Goal: Check status: Check status

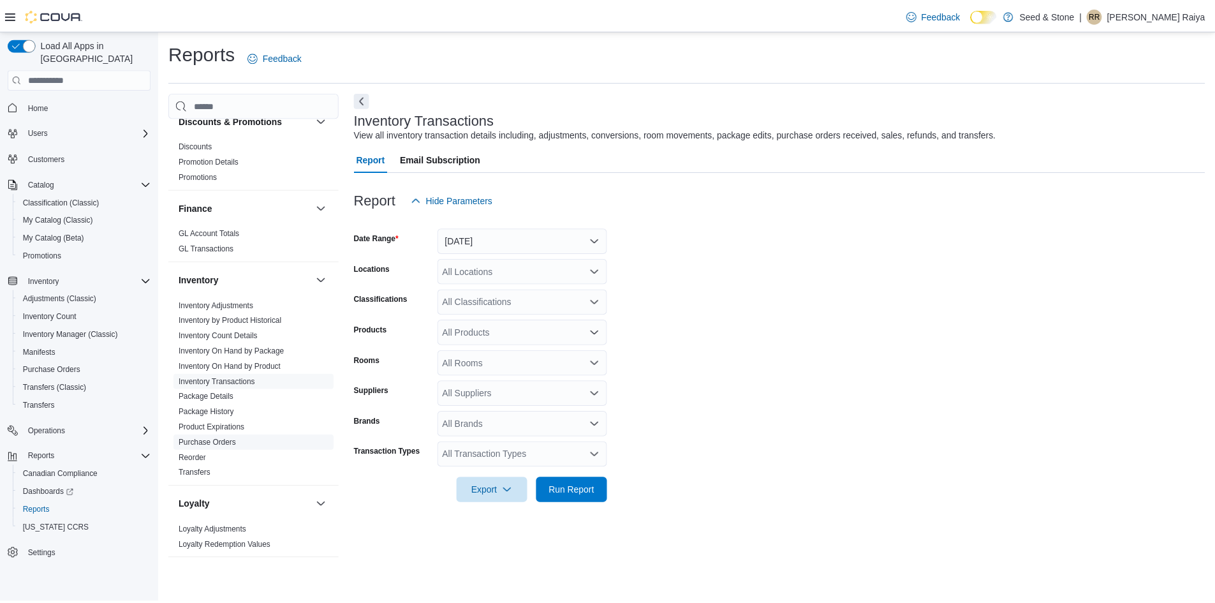
scroll to position [574, 0]
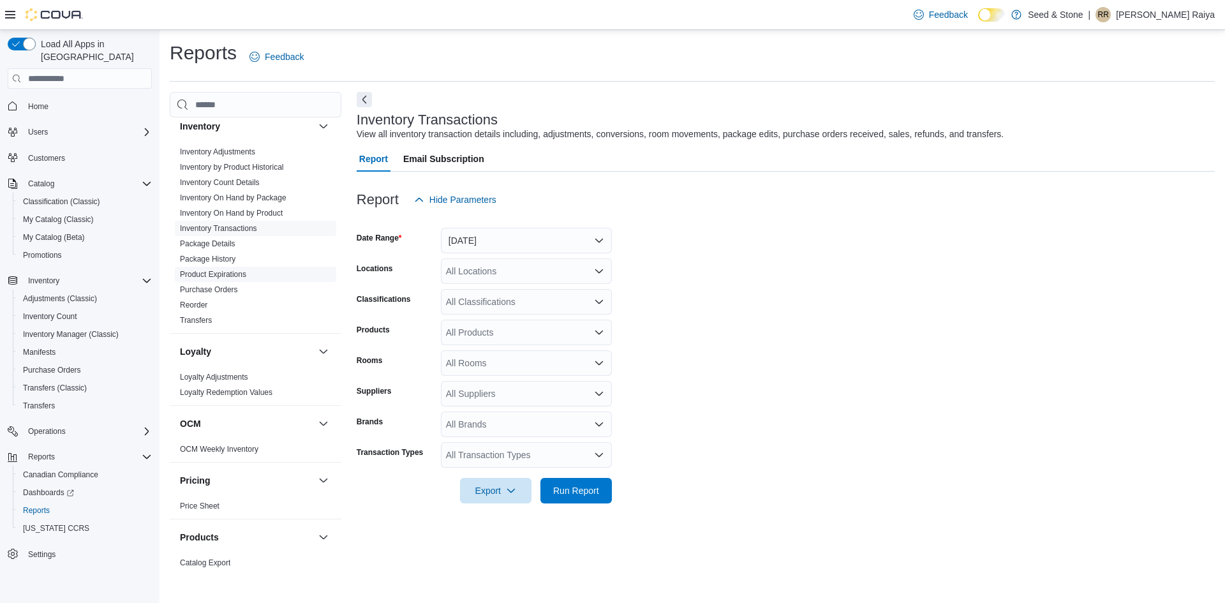
drag, startPoint x: 215, startPoint y: 273, endPoint x: 235, endPoint y: 266, distance: 21.0
click at [215, 282] on span "Purchase Orders" at bounding box center [255, 289] width 161 height 15
click at [221, 285] on link "Purchase Orders" at bounding box center [209, 289] width 58 height 9
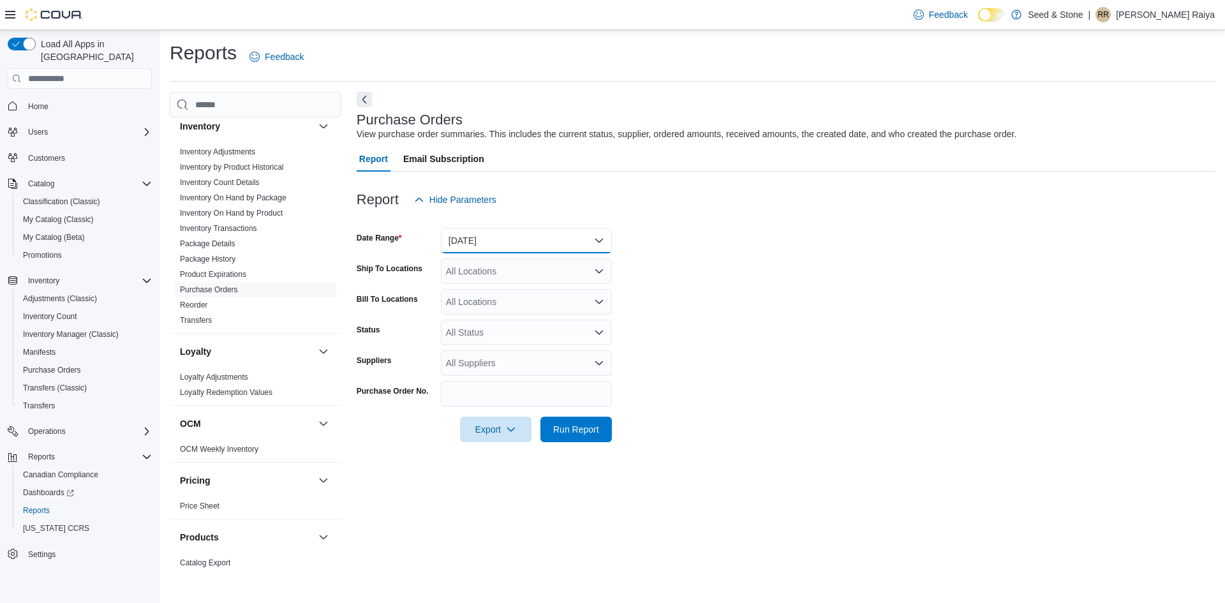
click at [538, 243] on button "Yesterday" at bounding box center [526, 241] width 171 height 26
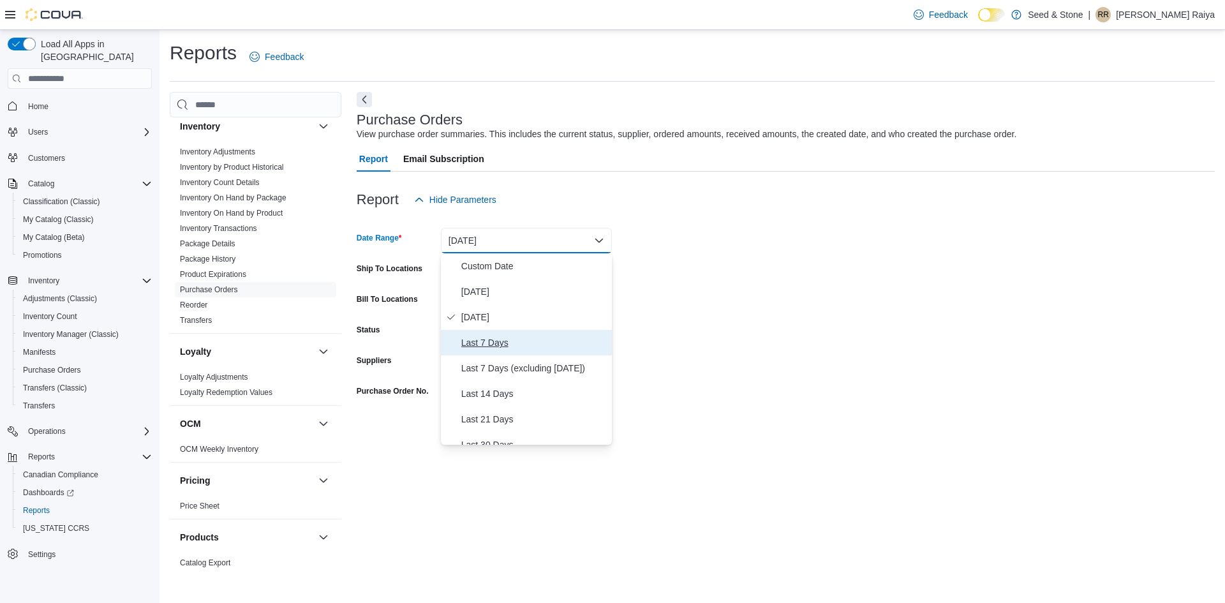
click at [496, 347] on span "Last 7 Days" at bounding box center [533, 342] width 145 height 15
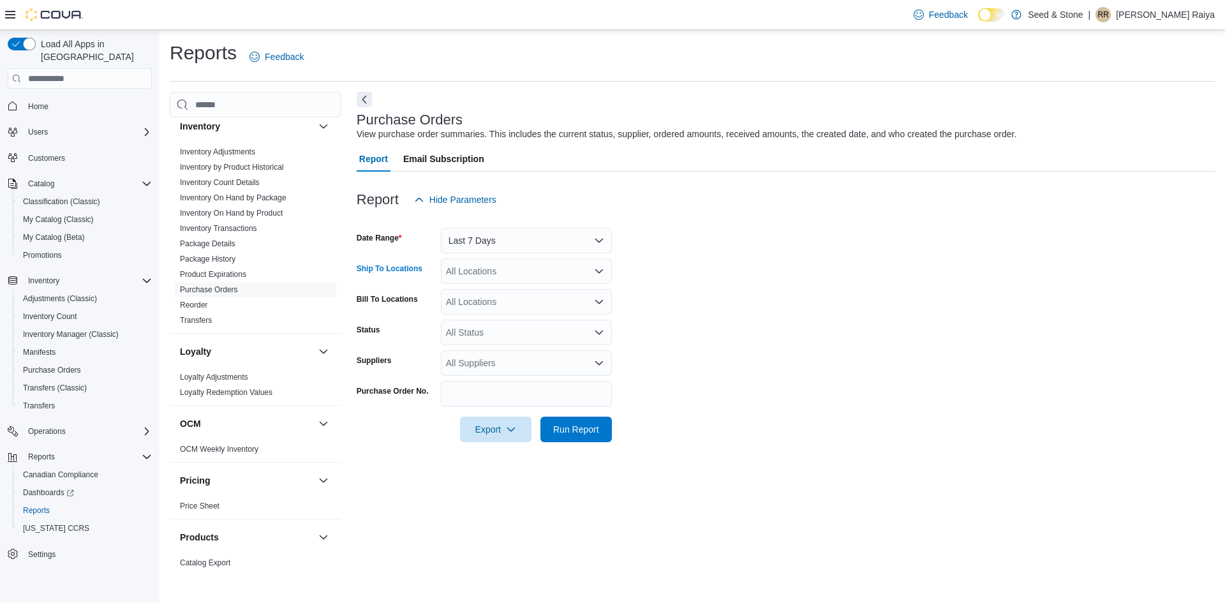
click at [525, 280] on div "All Locations" at bounding box center [526, 271] width 171 height 26
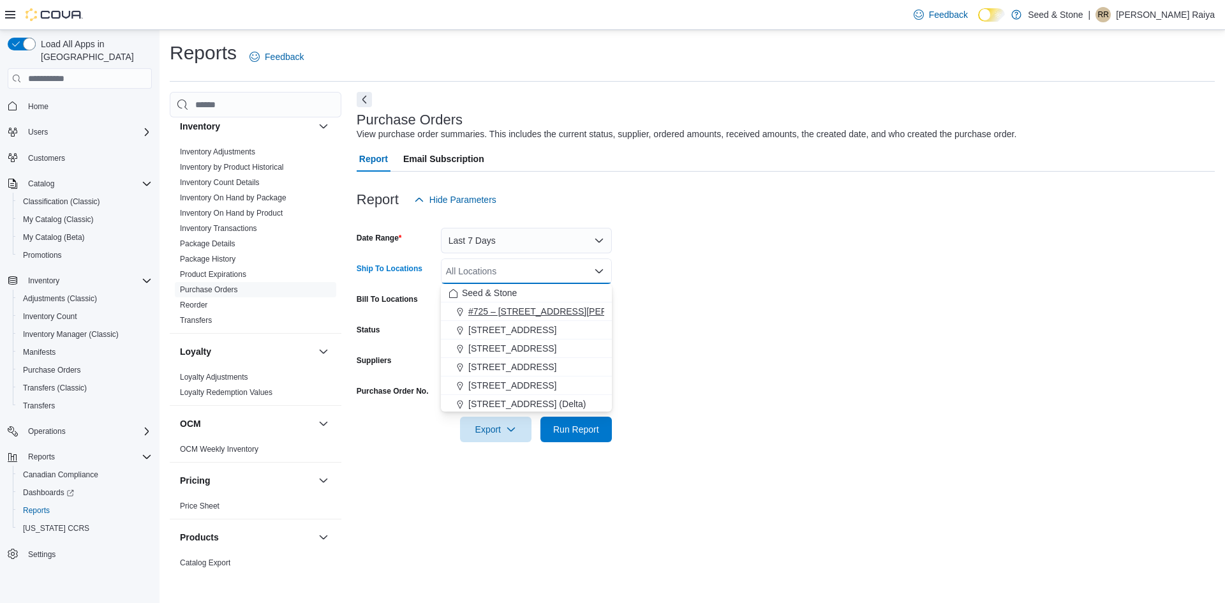
click at [557, 313] on span "#725 – [STREET_ADDRESS][PERSON_NAME])" at bounding box center [565, 311] width 195 height 13
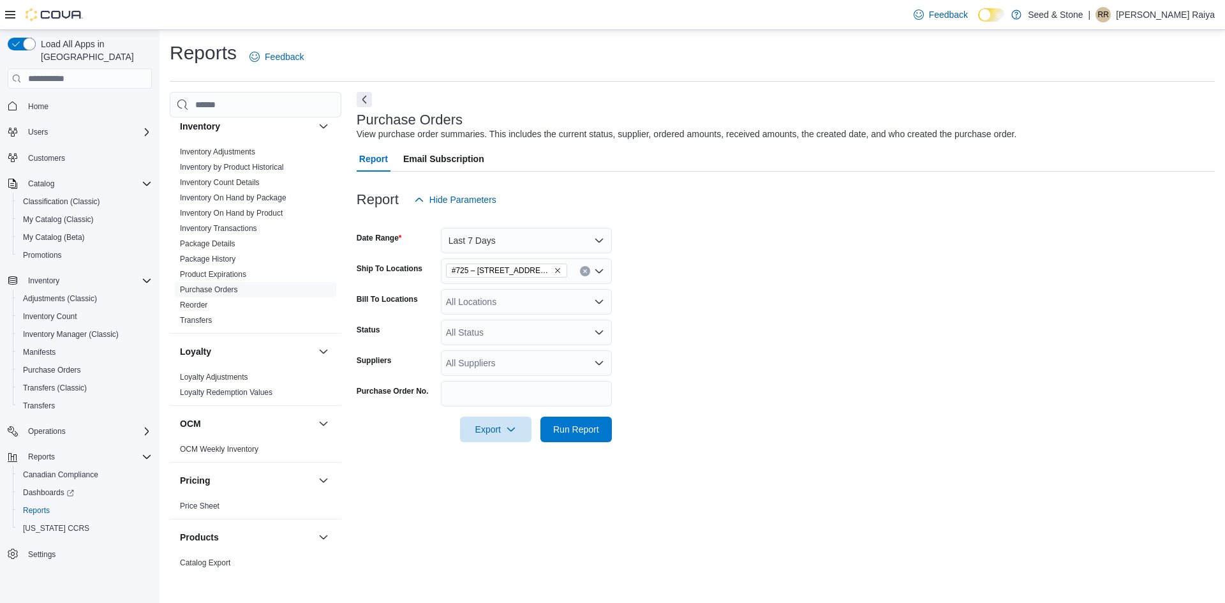
click at [419, 412] on div at bounding box center [786, 411] width 858 height 10
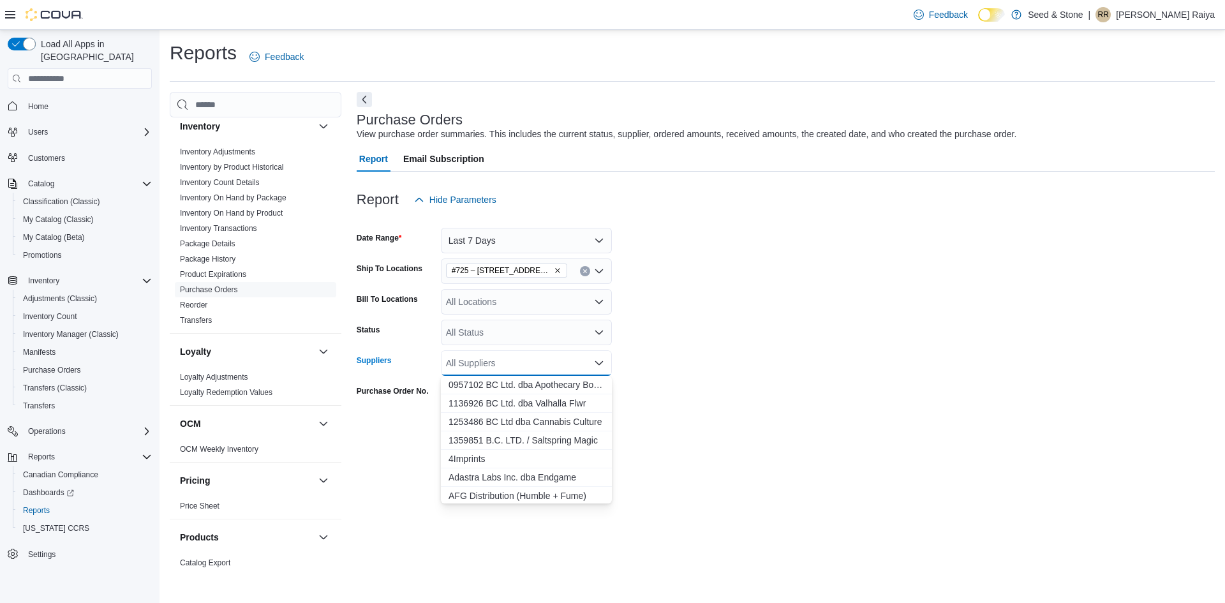
click at [446, 369] on input "Suppliers" at bounding box center [446, 362] width 1 height 15
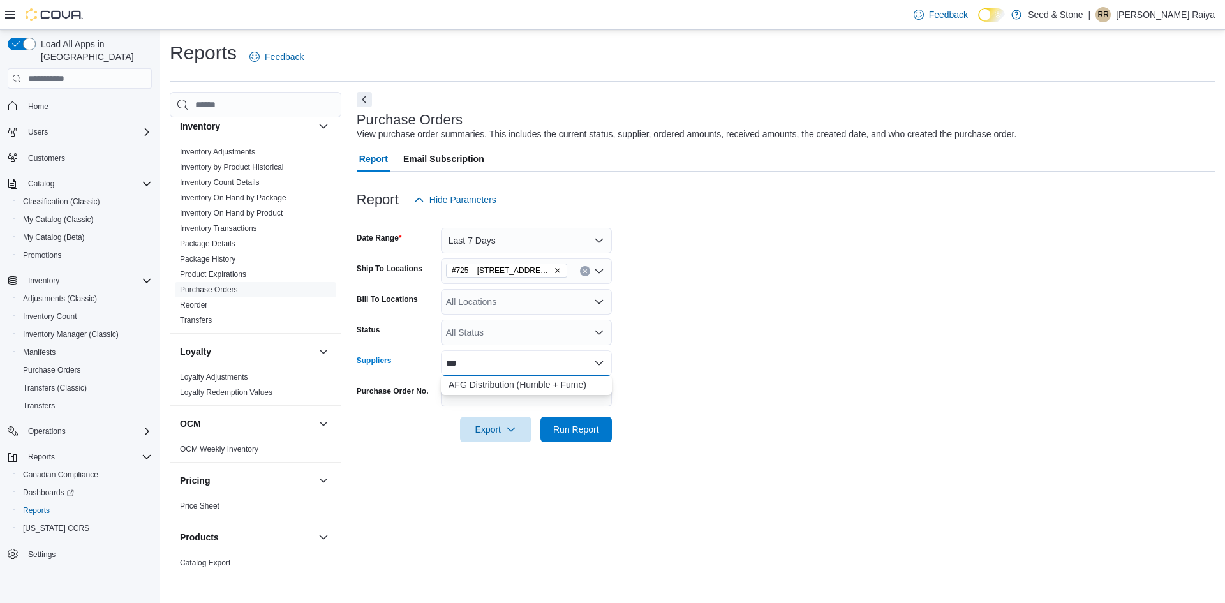
type input "***"
click at [473, 397] on input "Purchase Order No." at bounding box center [526, 394] width 171 height 26
click at [468, 371] on div "***" at bounding box center [526, 363] width 171 height 26
click at [486, 388] on span "AFG Distribution (Humble + Fume)" at bounding box center [527, 384] width 156 height 13
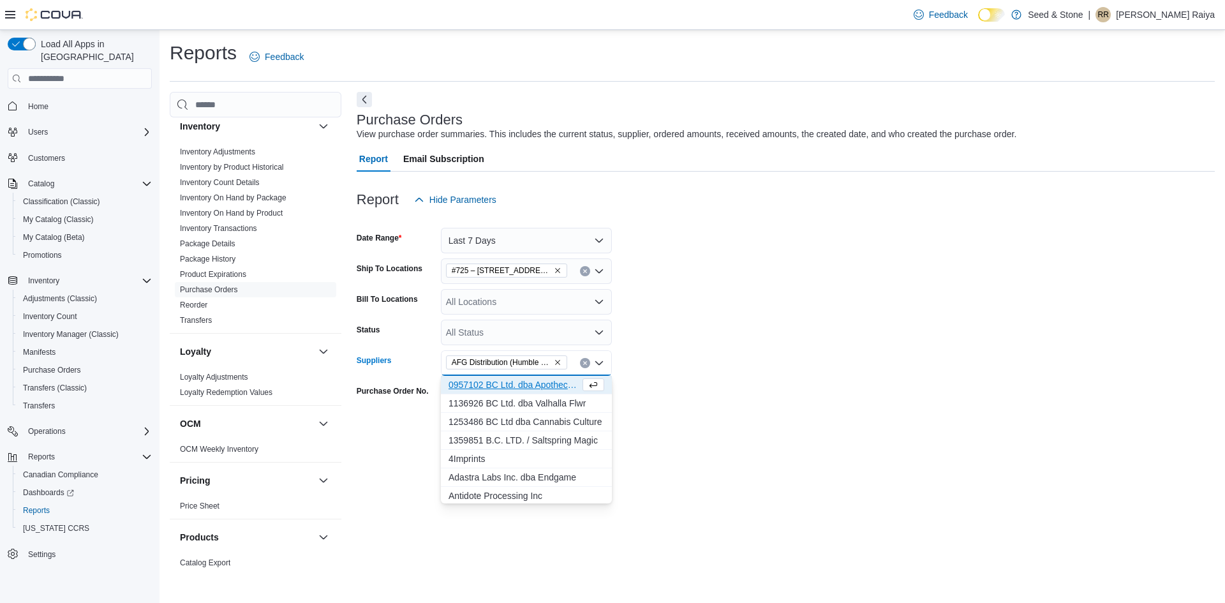
drag, startPoint x: 696, startPoint y: 418, endPoint x: 635, endPoint y: 434, distance: 62.7
click at [696, 419] on form "Date Range Last 7 Days Ship To Locations #725 – 19800 Lougheed Hwy (Pitt Meadow…" at bounding box center [786, 327] width 858 height 230
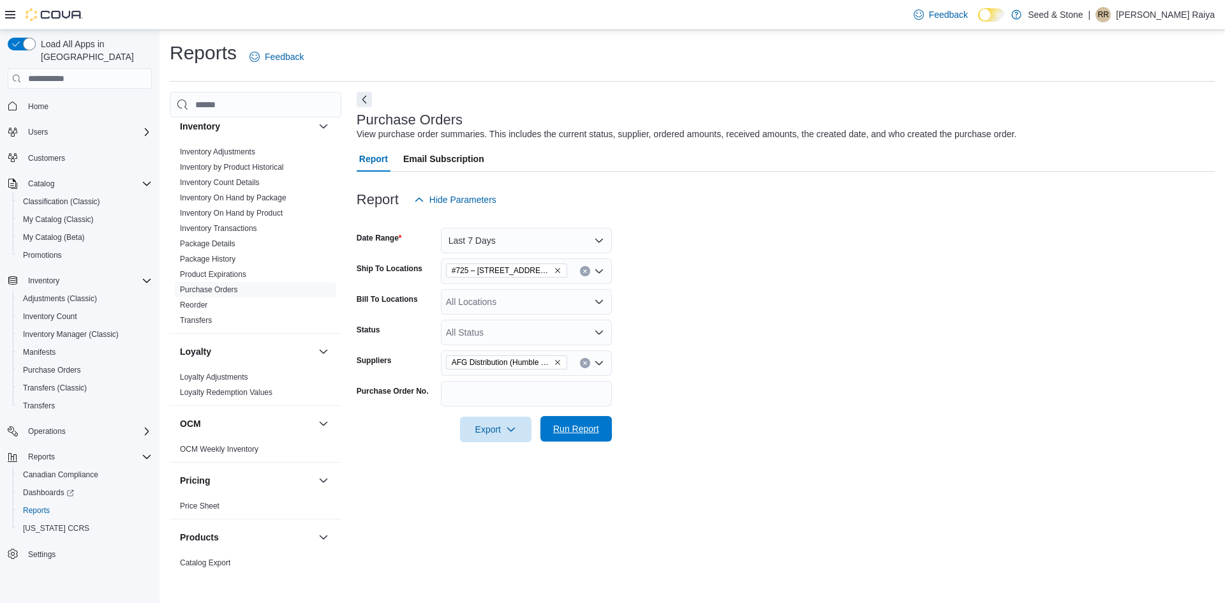
drag, startPoint x: 597, startPoint y: 441, endPoint x: 598, endPoint y: 433, distance: 9.0
click at [597, 441] on span "Run Report" at bounding box center [576, 429] width 56 height 26
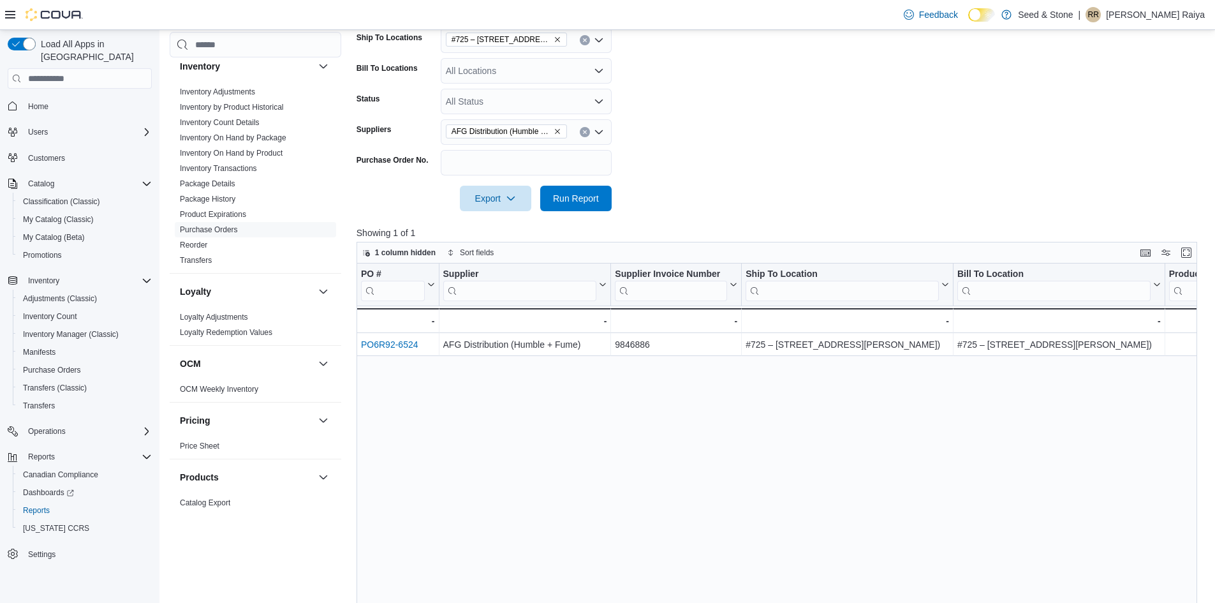
scroll to position [362, 0]
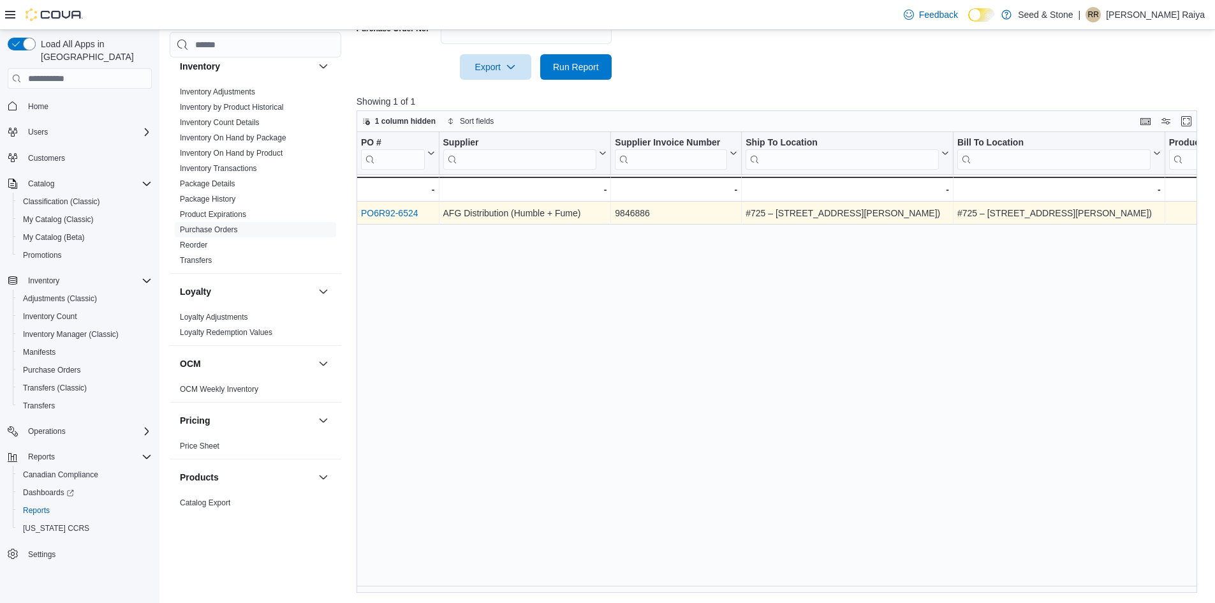
click at [389, 211] on link "PO6R92-6524" at bounding box center [389, 213] width 57 height 10
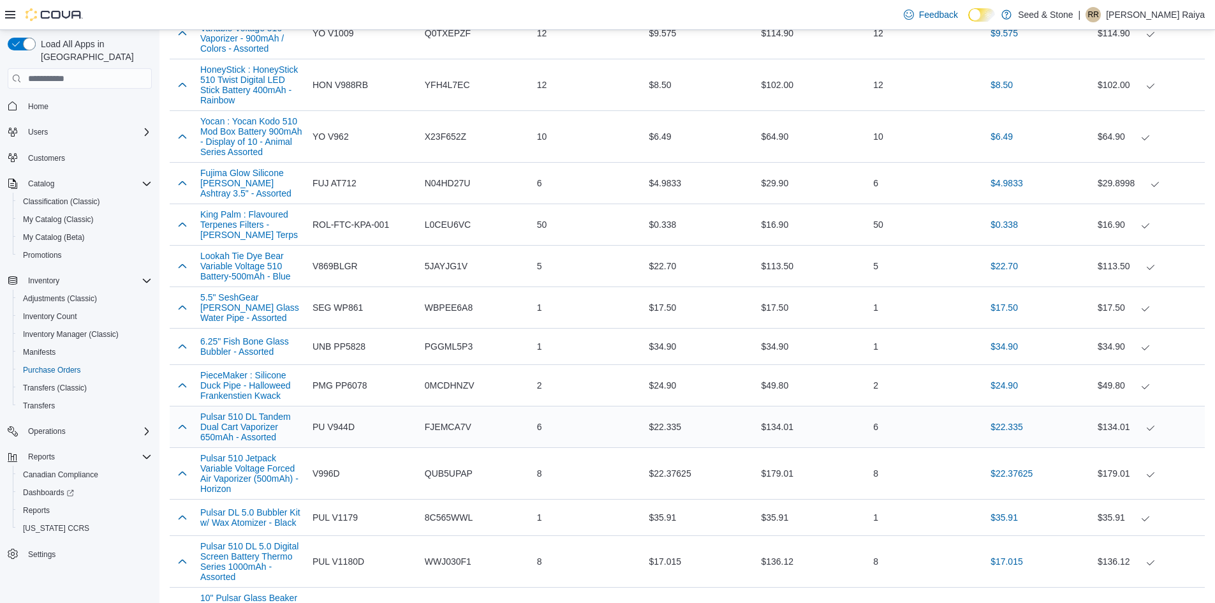
scroll to position [503, 0]
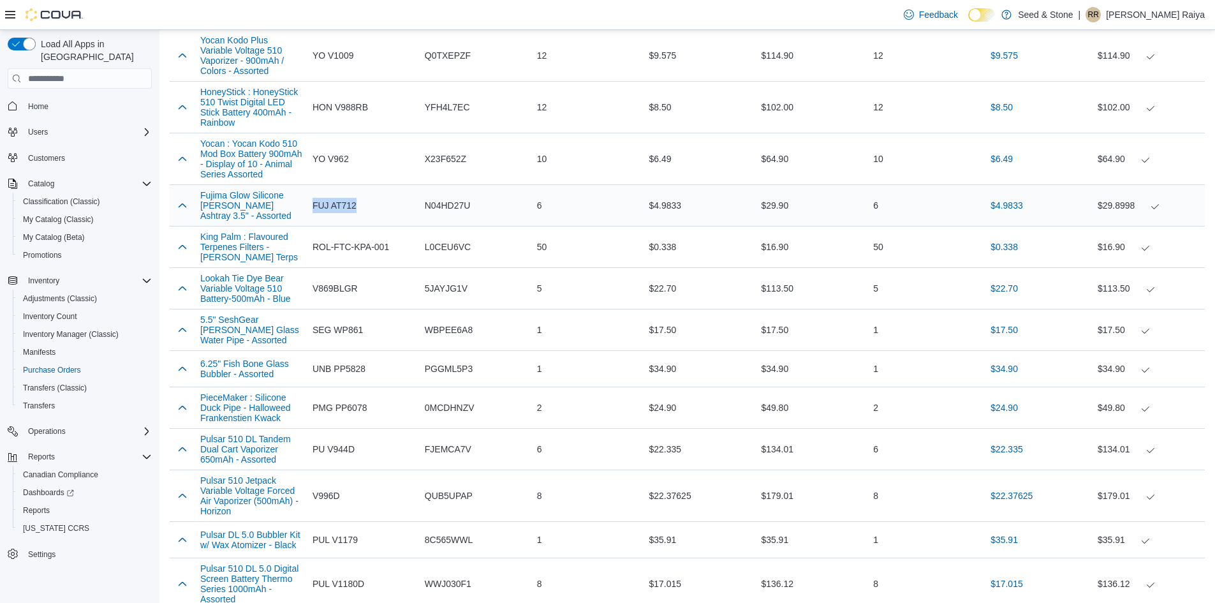
drag, startPoint x: 308, startPoint y: 211, endPoint x: 366, endPoint y: 212, distance: 57.5
click at [366, 212] on div "FUJ AT712" at bounding box center [364, 206] width 112 height 26
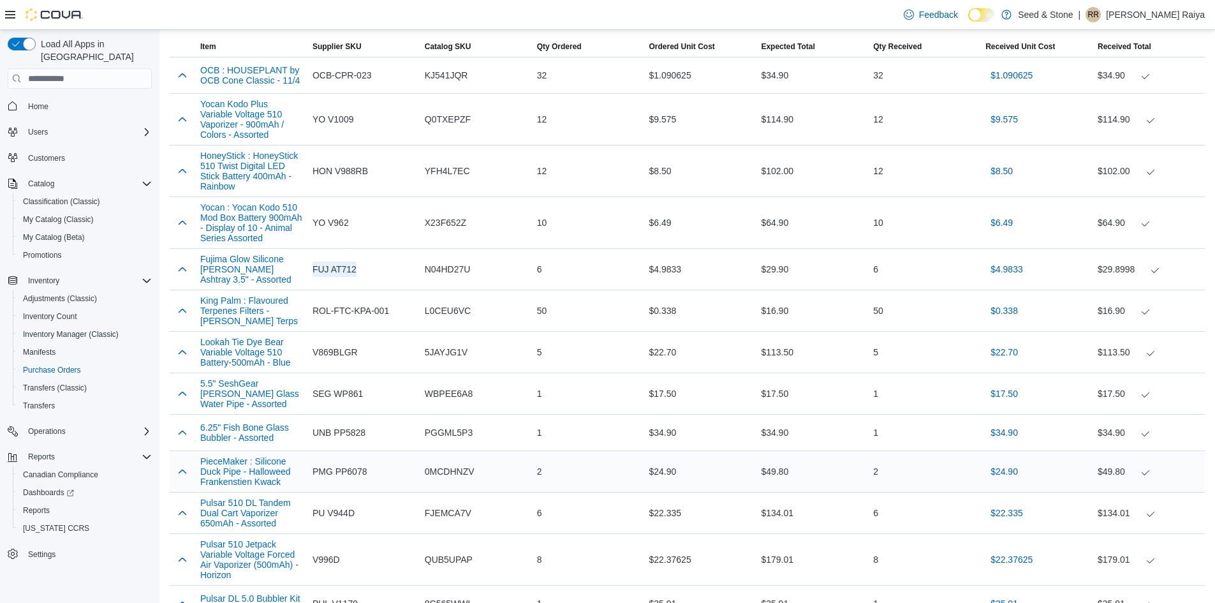
scroll to position [376, 0]
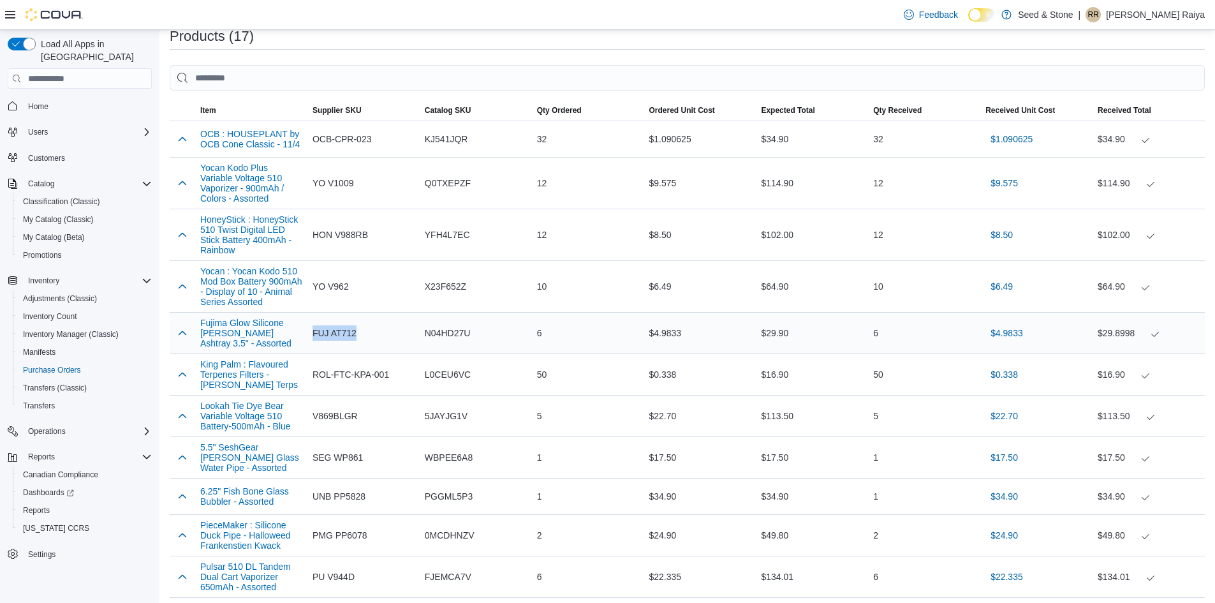
click at [387, 330] on div "FUJ AT712" at bounding box center [364, 333] width 112 height 26
drag, startPoint x: 358, startPoint y: 337, endPoint x: 315, endPoint y: 332, distance: 43.0
click at [315, 332] on div "FUJ AT712" at bounding box center [364, 333] width 112 height 26
copy span "FUJ AT712"
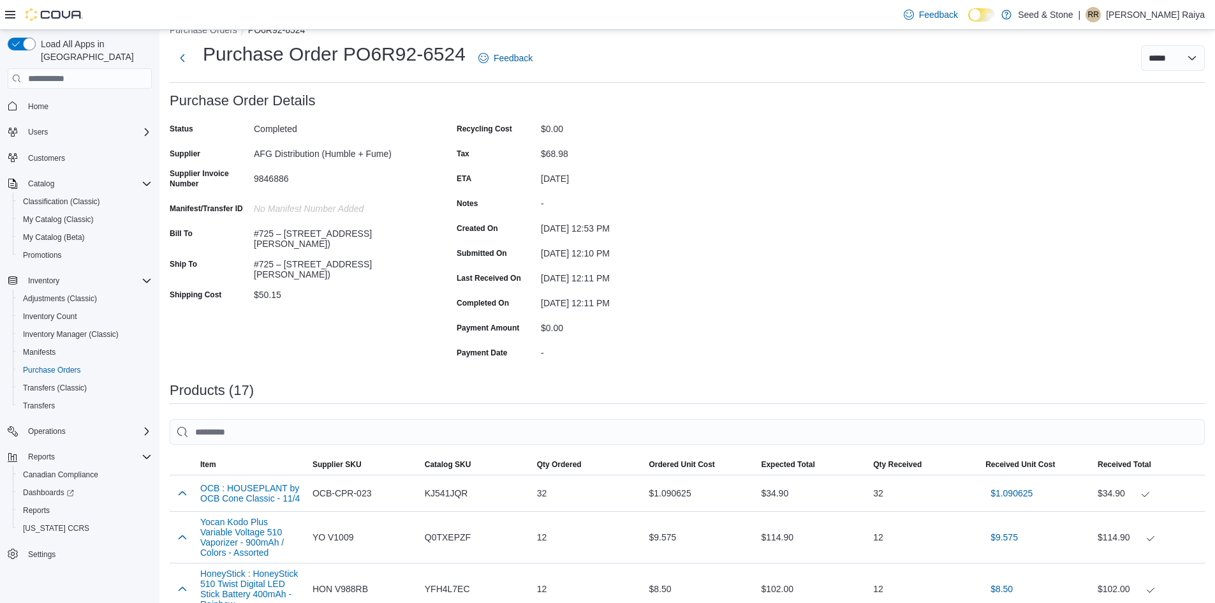
scroll to position [0, 0]
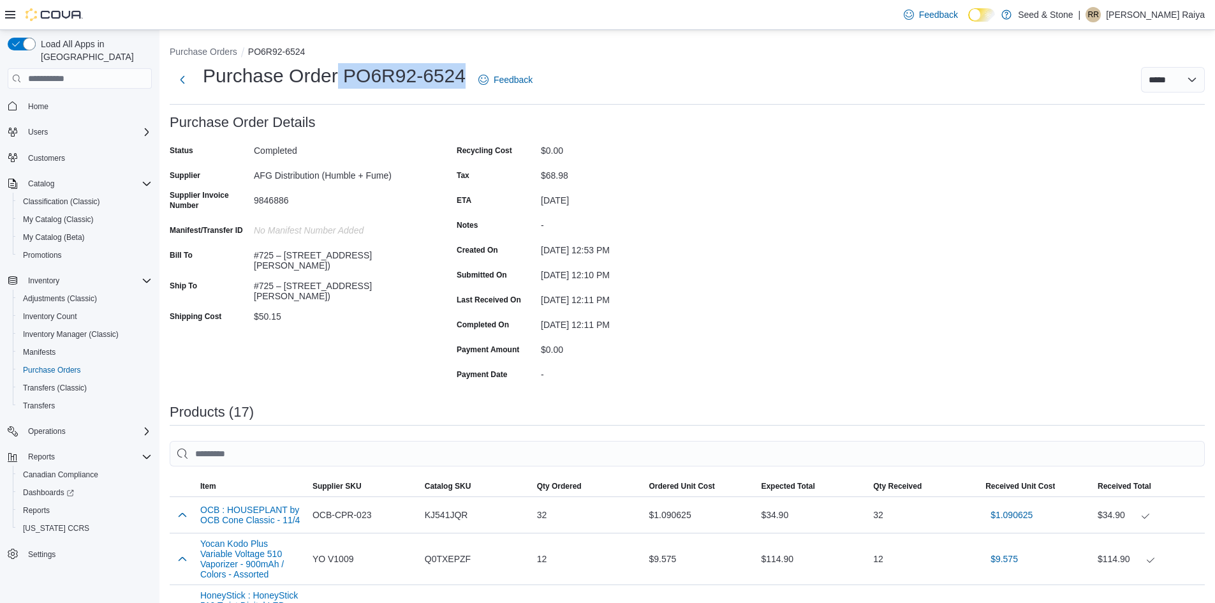
drag, startPoint x: 340, startPoint y: 78, endPoint x: 464, endPoint y: 94, distance: 124.8
click at [464, 94] on div "Purchase Order PO6R92-6524 Feedback" at bounding box center [354, 79] width 368 height 33
copy h1 "PO6R92-6524"
